Goal: Communication & Community: Answer question/provide support

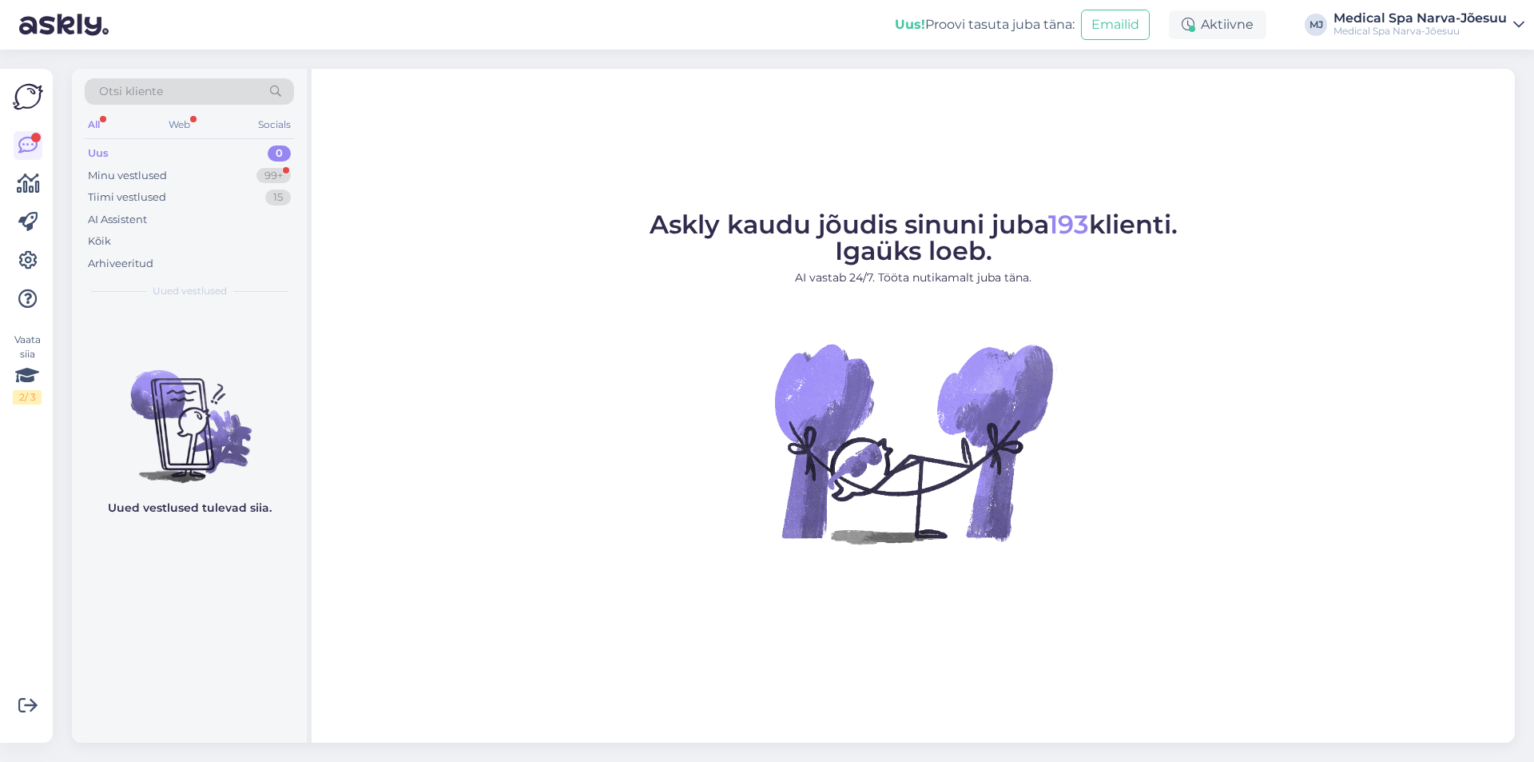
click at [140, 173] on div "Minu vestlused" at bounding box center [127, 176] width 79 height 16
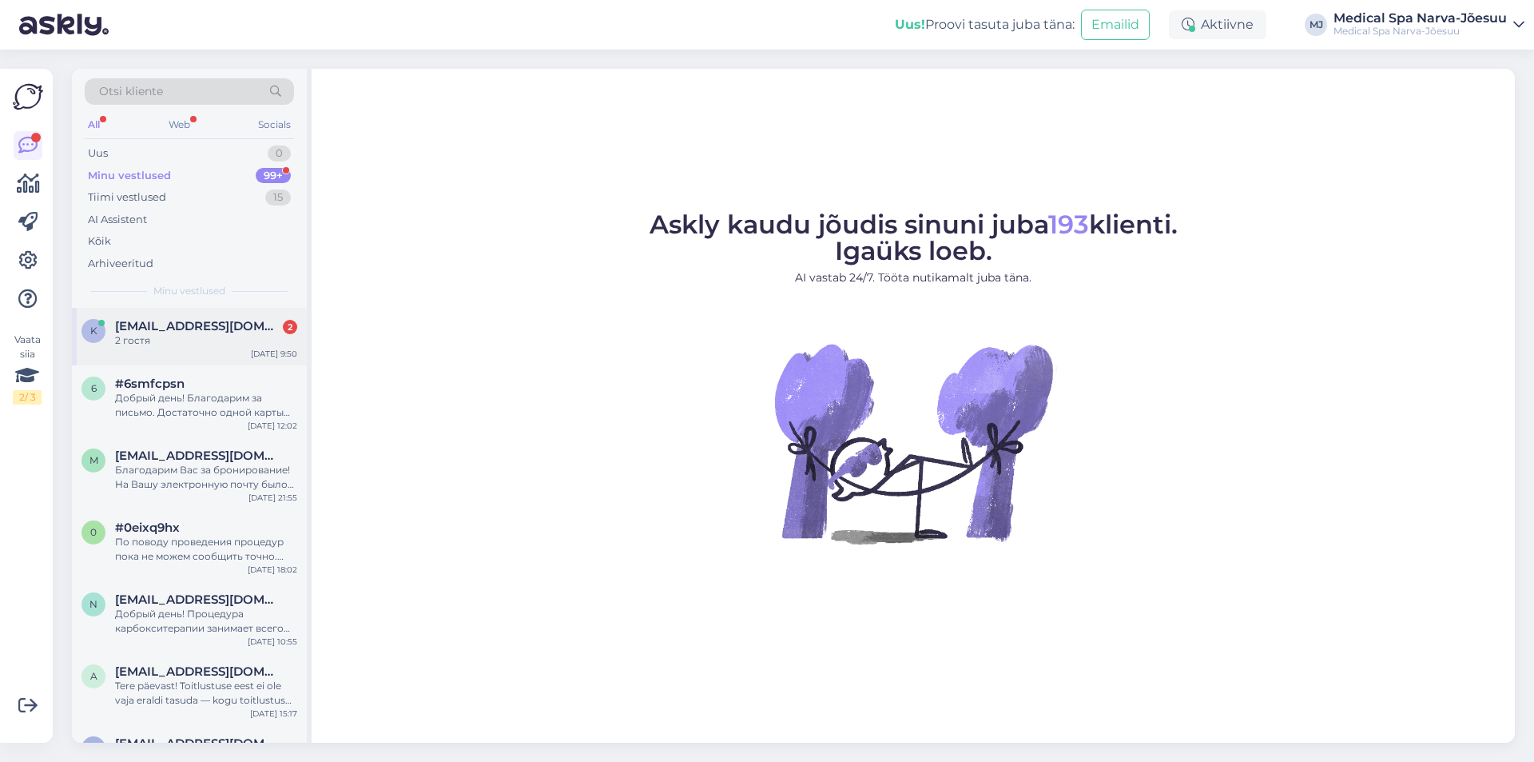
click at [233, 328] on span "[EMAIL_ADDRESS][DOMAIN_NAME]" at bounding box center [198, 326] width 166 height 14
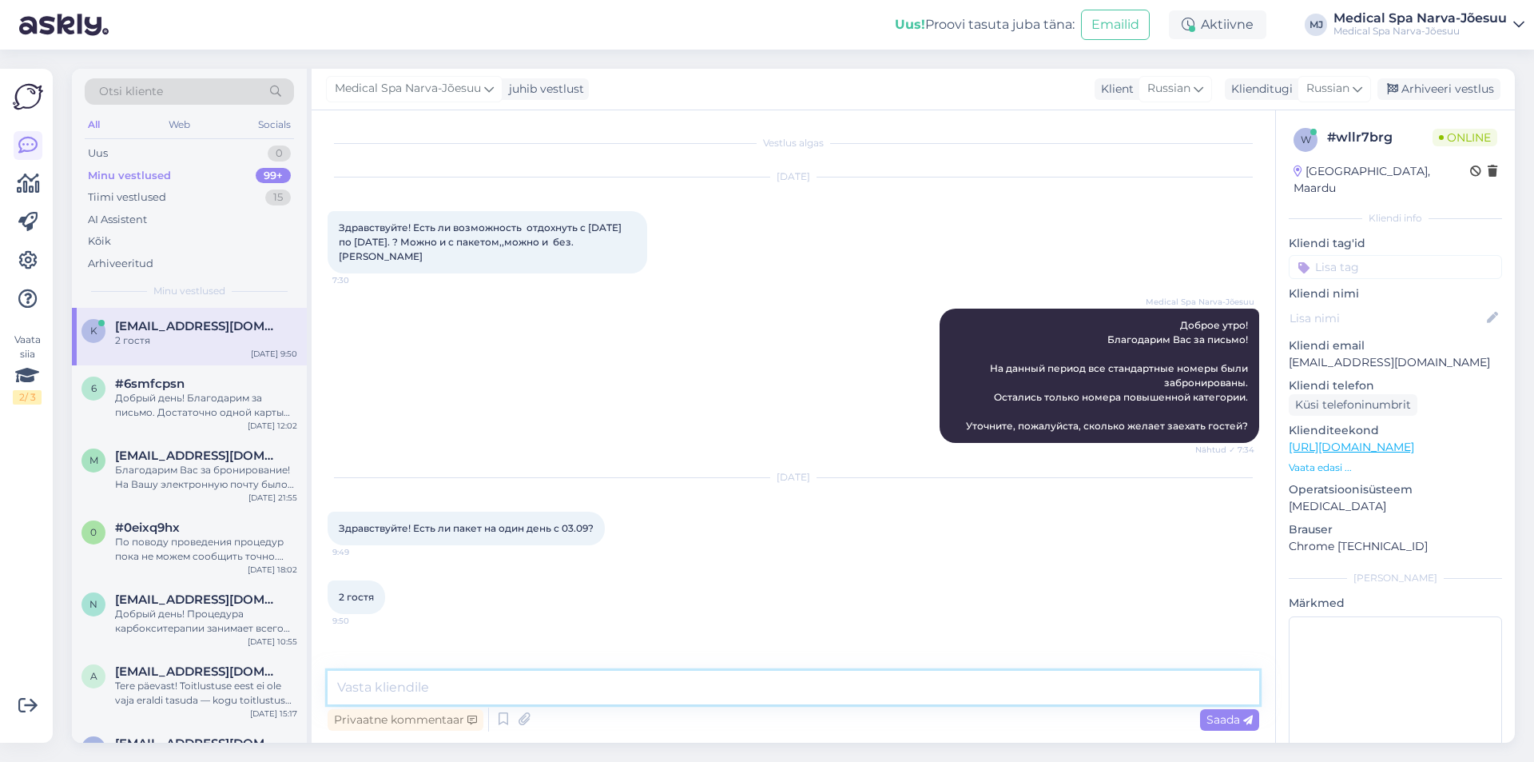
click at [607, 686] on textarea at bounding box center [794, 687] width 932 height 34
type textarea "д"
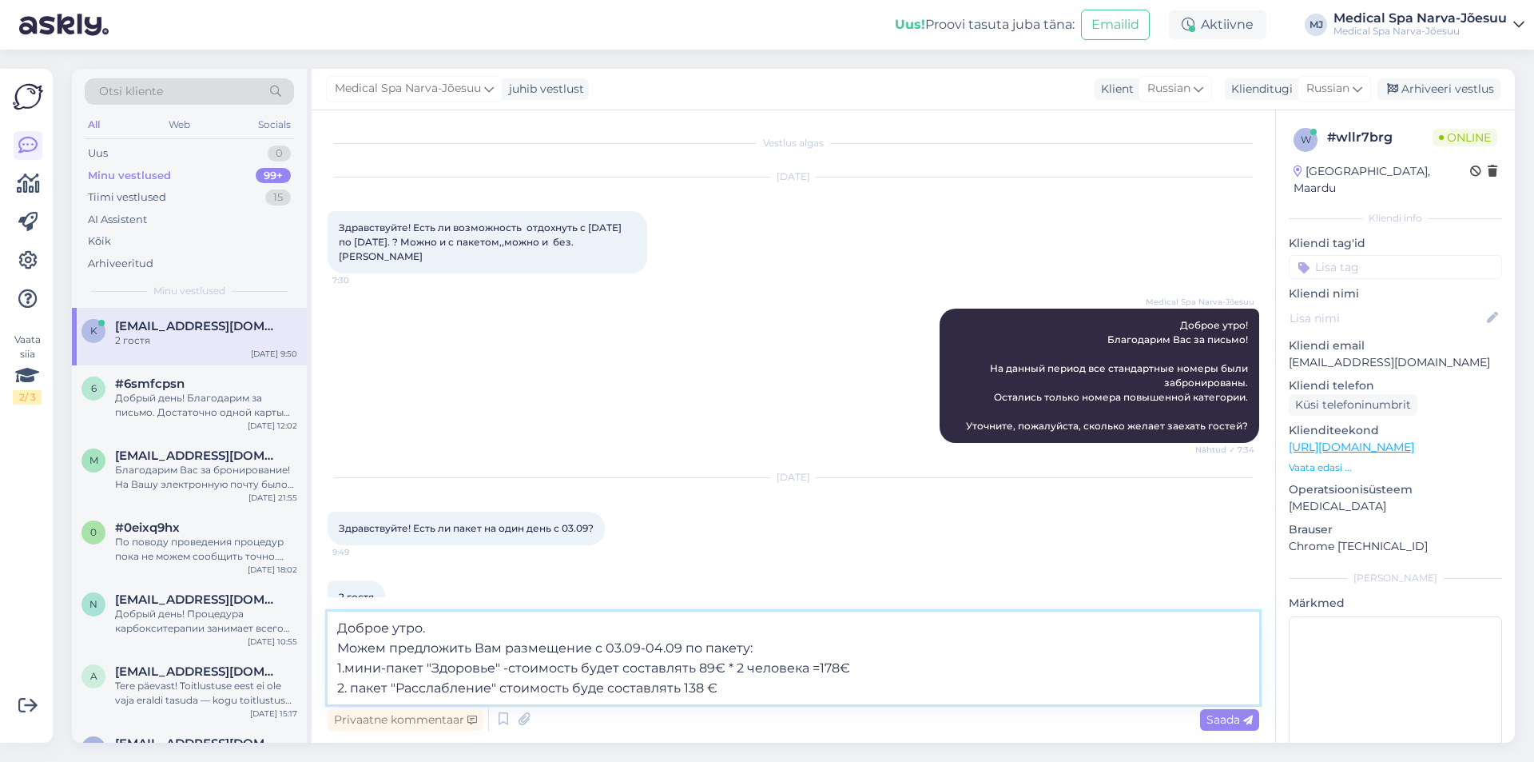
click at [858, 669] on textarea "Доброе утро. Можем предложить Вам размещение с 03.09-04.09 по пакету: 1.мини-па…" at bounding box center [794, 657] width 932 height 93
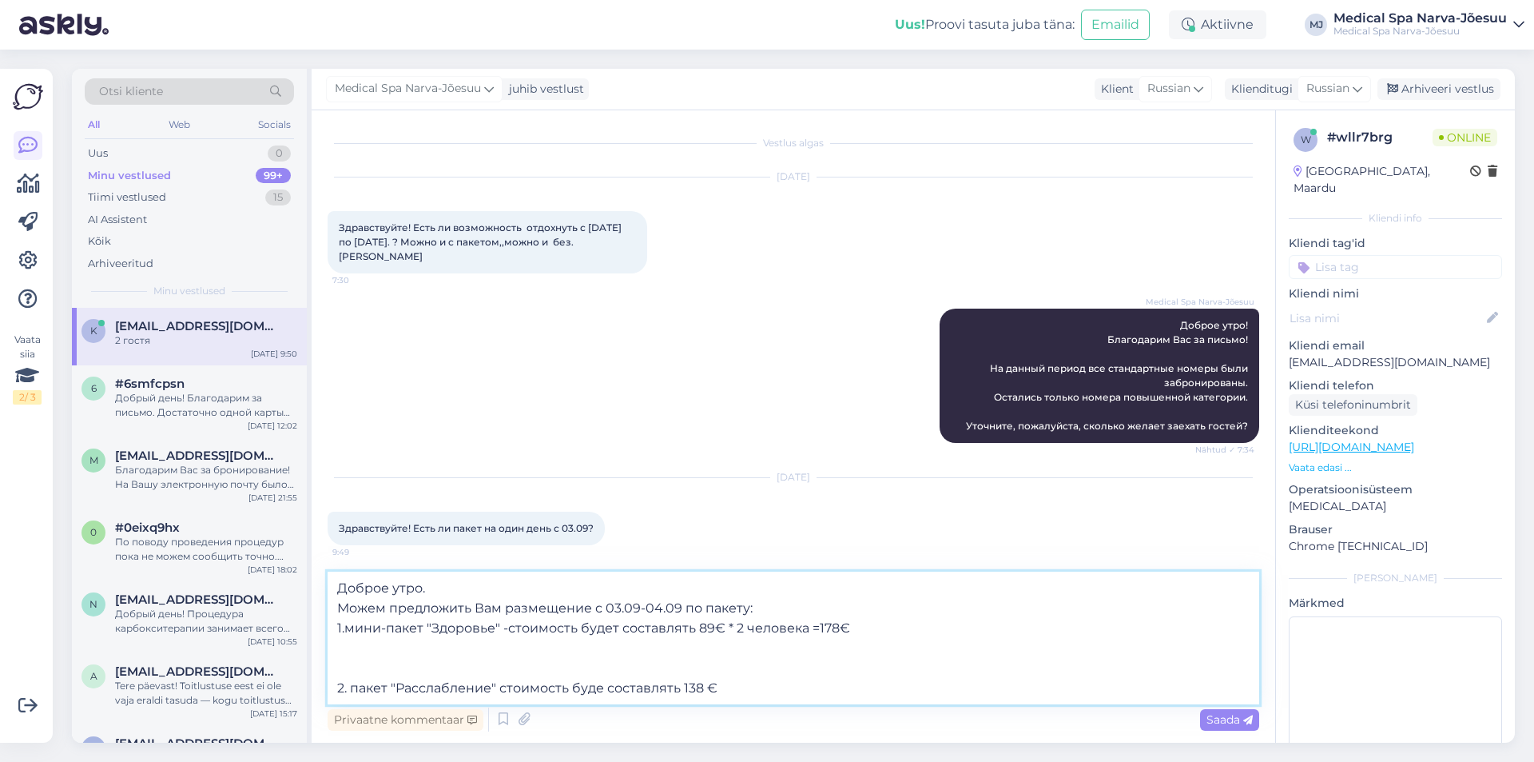
click at [344, 640] on textarea "Доброе утро. Можем предложить Вам размещение с 03.09-04.09 по пакету: 1.мини-па…" at bounding box center [794, 637] width 932 height 133
paste textarea "[URL][DOMAIN_NAME]"
click at [761, 696] on textarea "Доброе утро. Можем предложить Вам размещение с 03.09-04.09 по пакету: 1.мини-па…" at bounding box center [794, 637] width 932 height 133
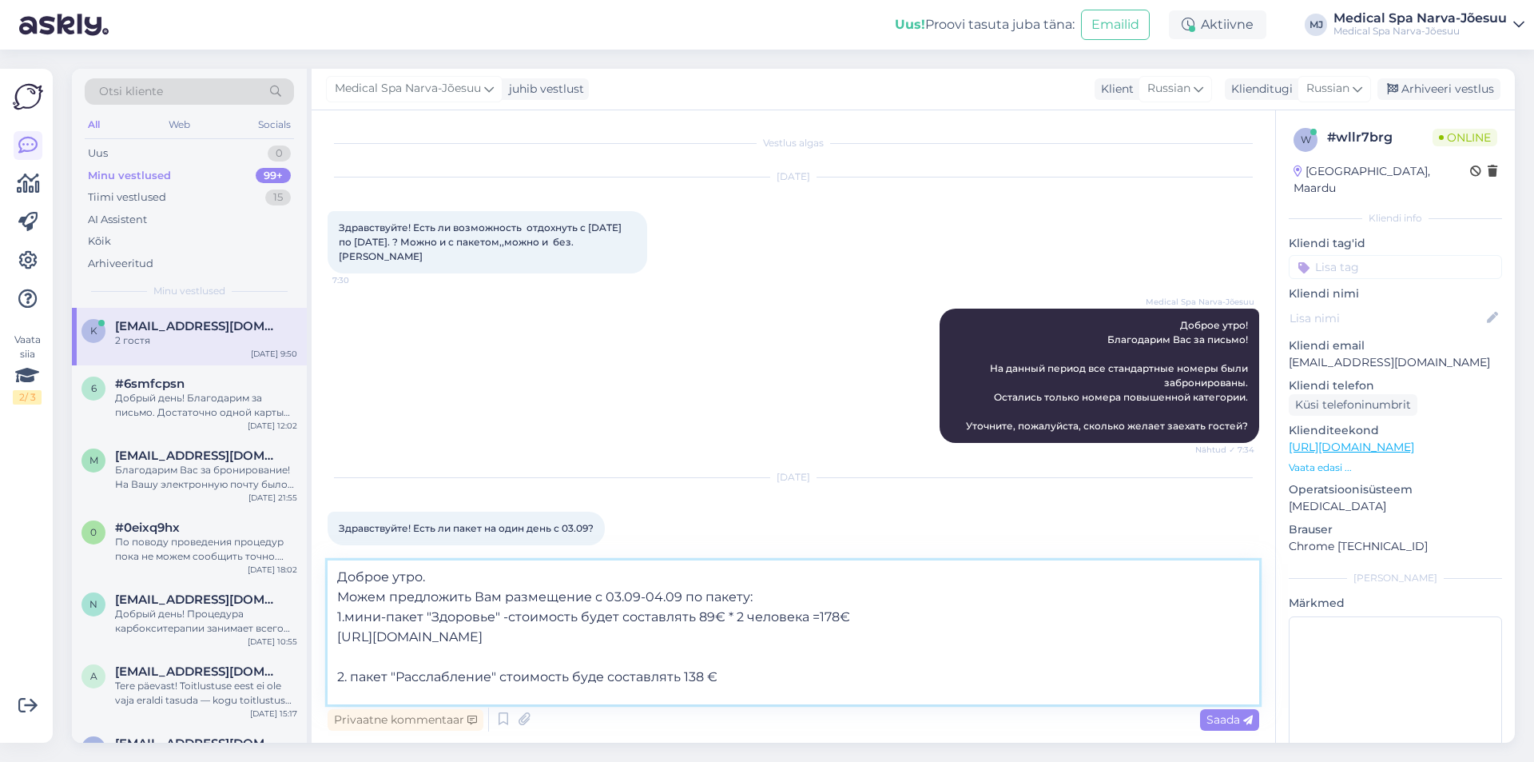
drag, startPoint x: 351, startPoint y: 688, endPoint x: 340, endPoint y: 693, distance: 11.4
click at [340, 693] on textarea "Доброе утро. Можем предложить Вам размещение с 03.09-04.09 по пакету: 1.мини-па…" at bounding box center [794, 632] width 932 height 144
paste textarea "[URL][DOMAIN_NAME]"
click at [753, 687] on textarea "Доброе утро. Можем предложить Вам размещение с 03.09-04.09 по пакету: 1.мини-па…" at bounding box center [794, 632] width 932 height 144
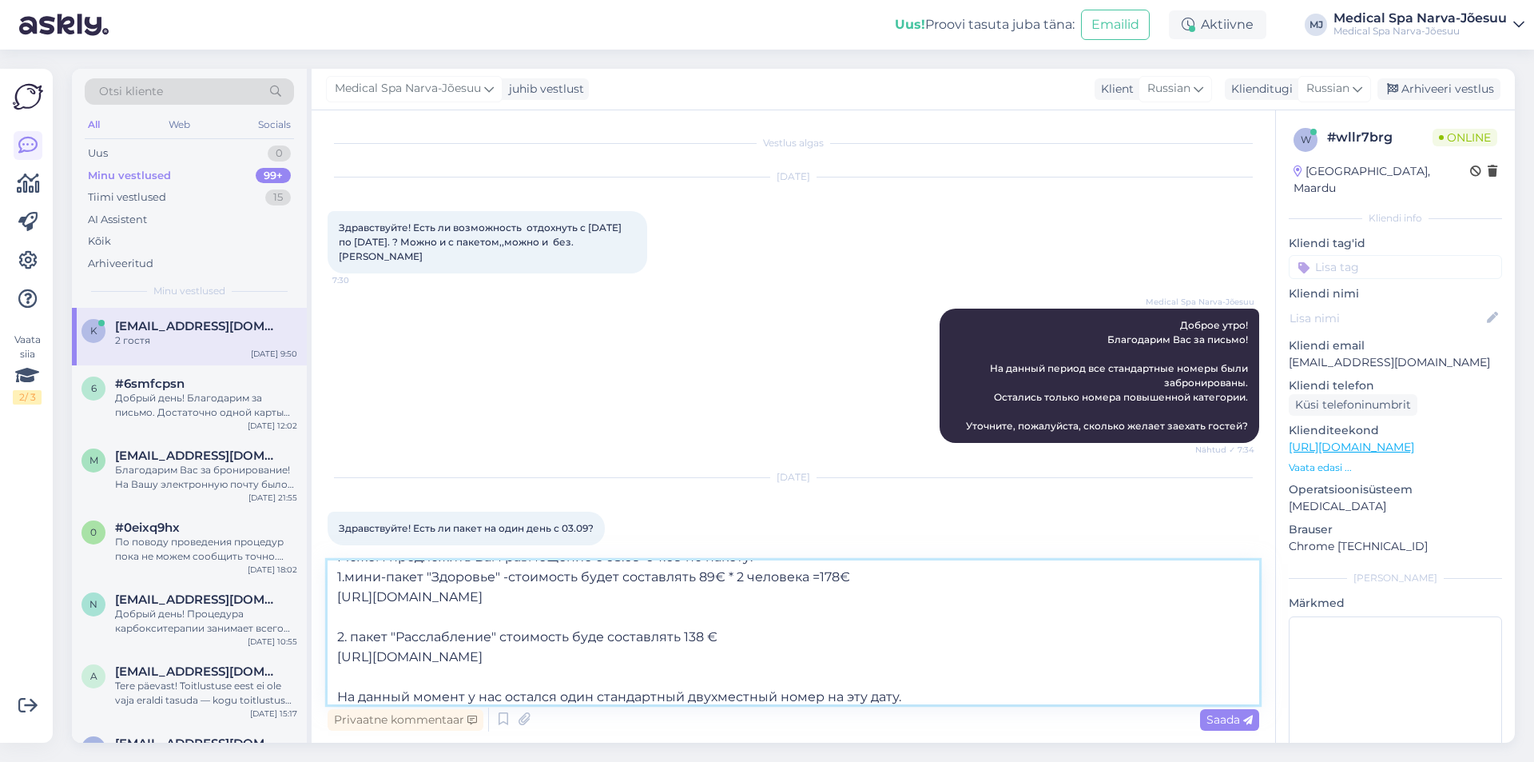
scroll to position [60, 0]
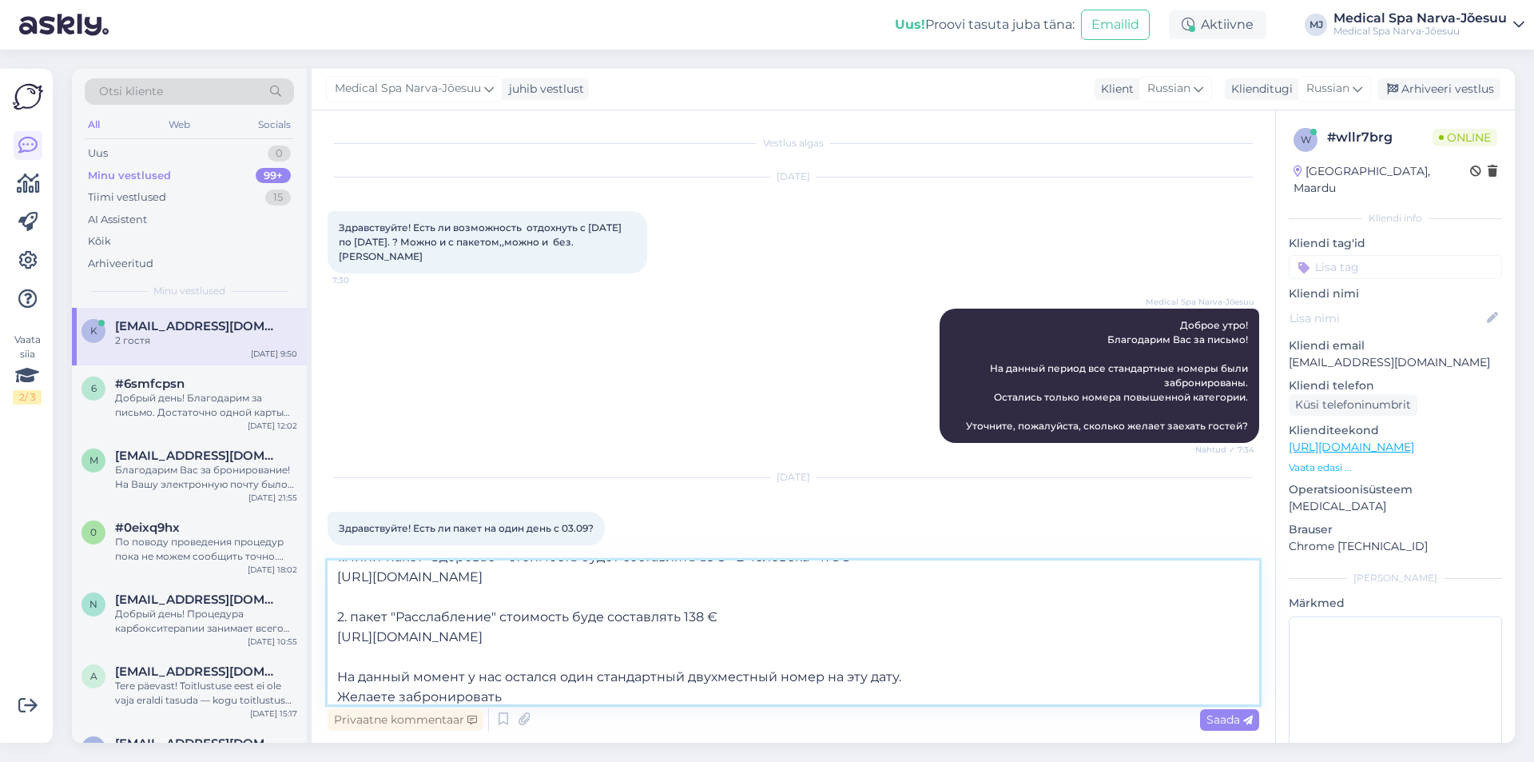
type textarea "Доброе утро. Можем предложить Вам размещение с 03.09-04.09 по пакету: 1.мини-па…"
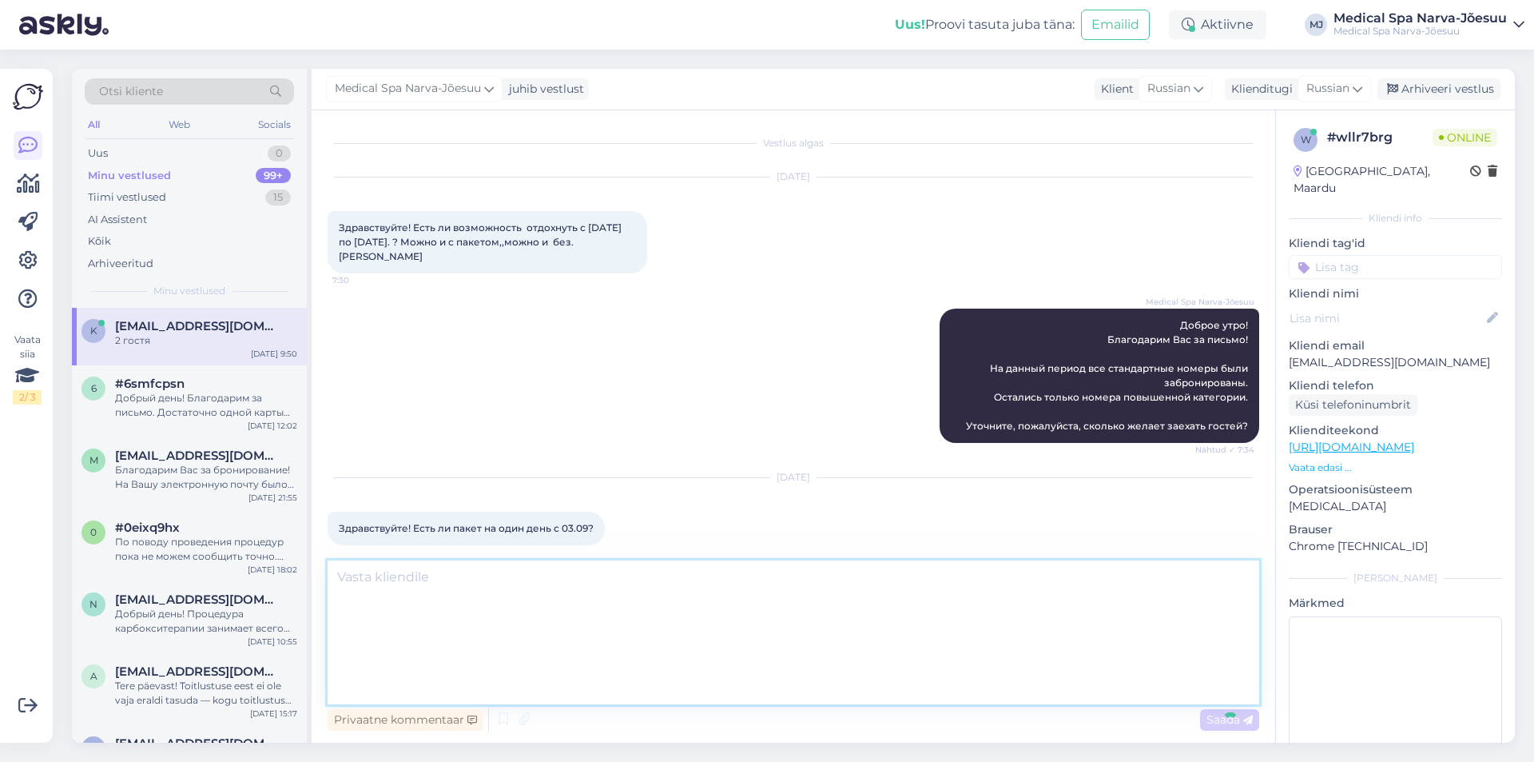
scroll to position [0, 0]
